Goal: Task Accomplishment & Management: Manage account settings

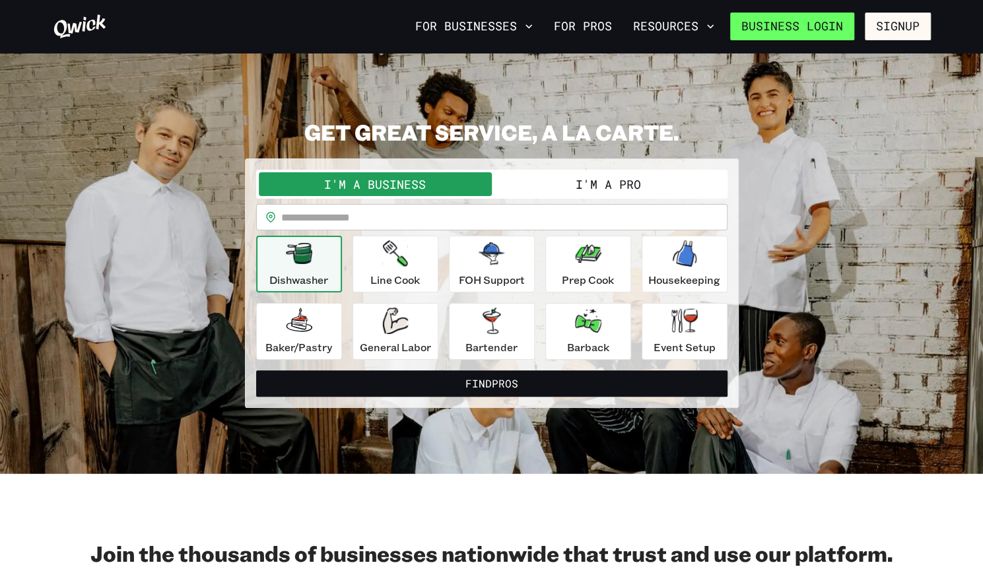
click at [833, 31] on link "Business Login" at bounding box center [792, 27] width 124 height 28
click at [793, 24] on link "Business Login" at bounding box center [792, 27] width 124 height 28
